Goal: Task Accomplishment & Management: Manage account settings

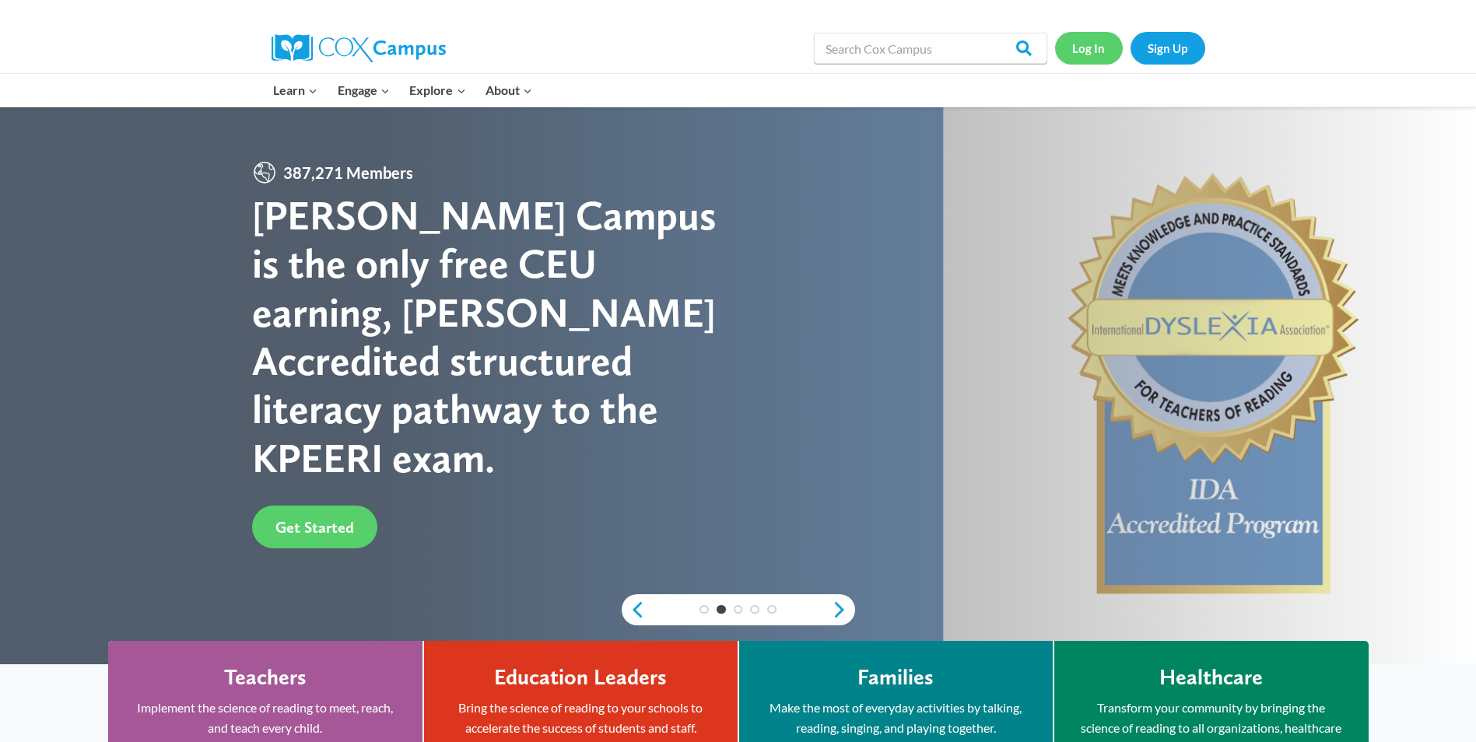
click at [1102, 45] on link "Log In" at bounding box center [1089, 48] width 68 height 32
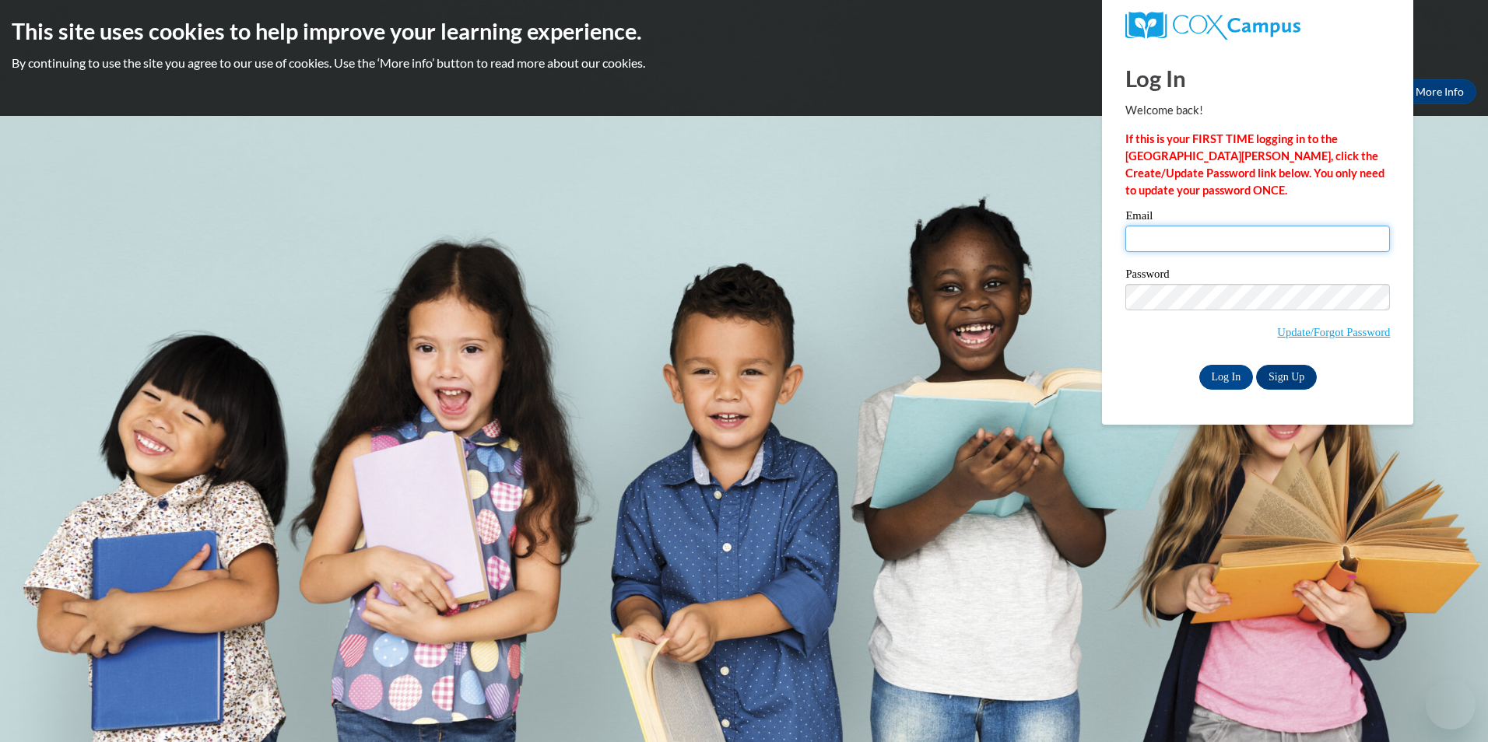
type input "angie@playmateschildcareinc.com"
click at [1151, 240] on input "angie@playmateschildcareinc.com" at bounding box center [1257, 239] width 265 height 26
click at [1220, 367] on input "Log In" at bounding box center [1226, 377] width 54 height 25
